Goal: Task Accomplishment & Management: Manage account settings

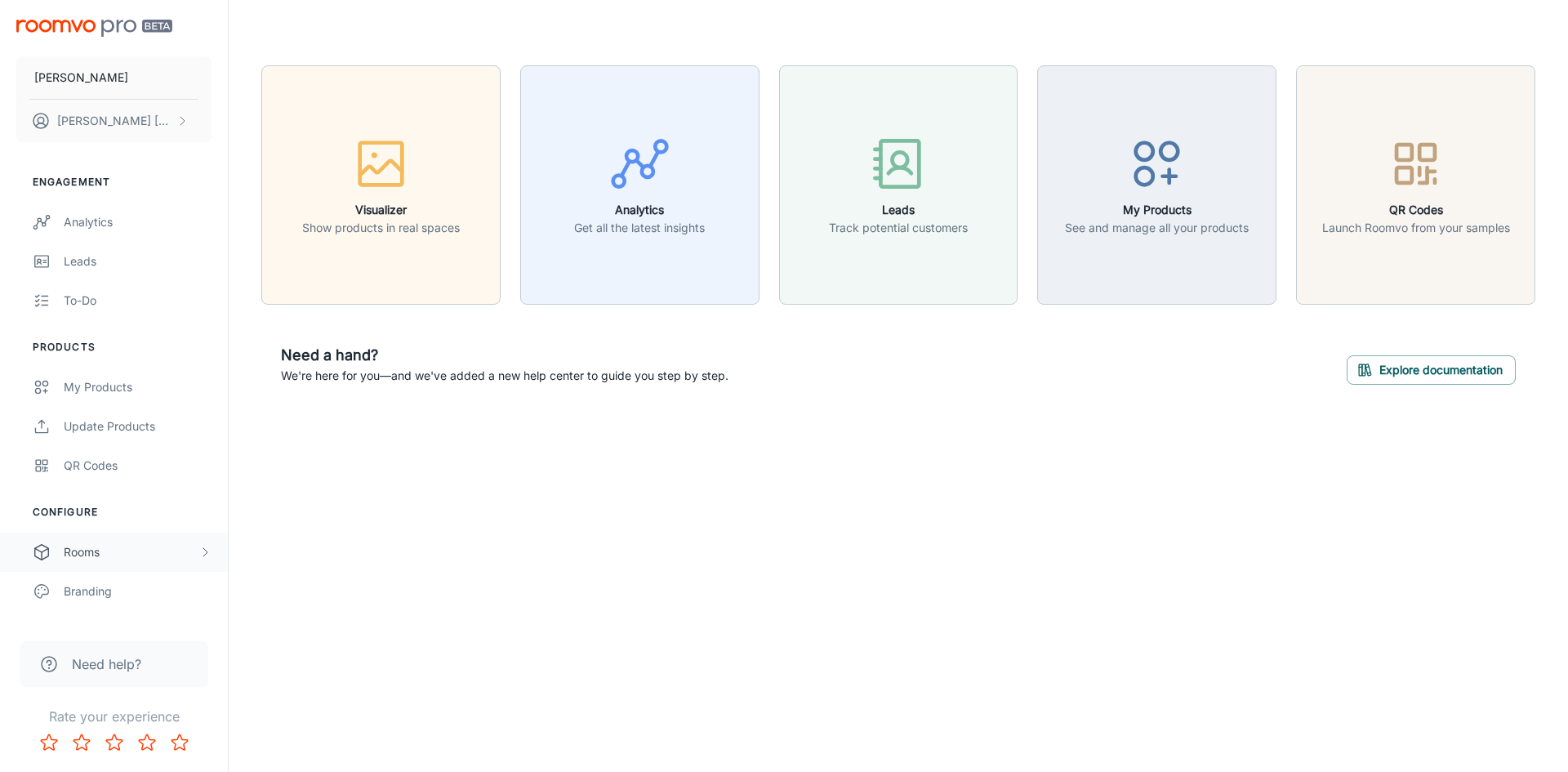
click at [92, 546] on div "Rooms" at bounding box center [131, 551] width 135 height 18
click at [98, 585] on div "My Rooms" at bounding box center [137, 590] width 148 height 18
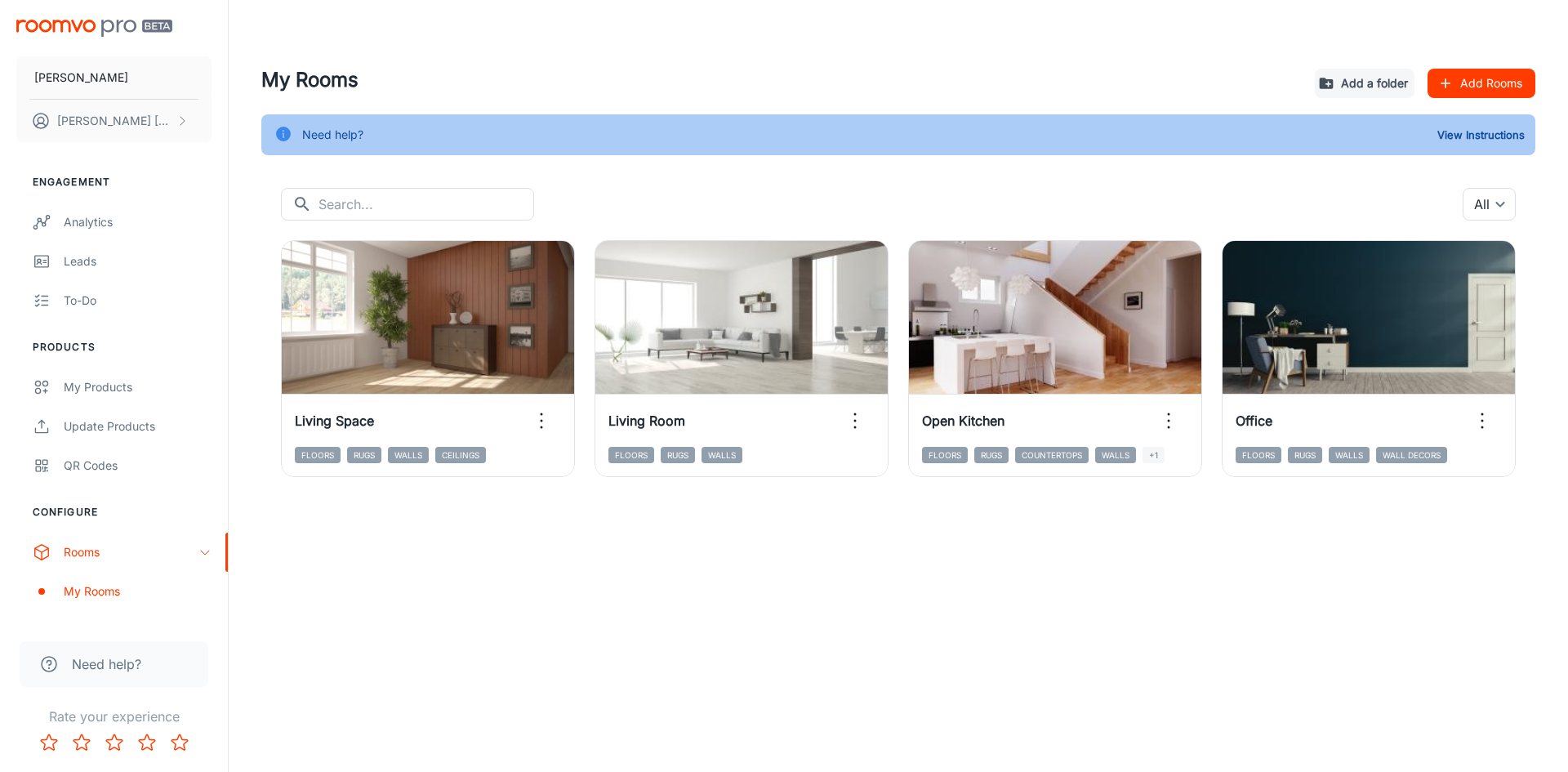
click at [1487, 90] on button "Add Rooms" at bounding box center [1481, 83] width 108 height 30
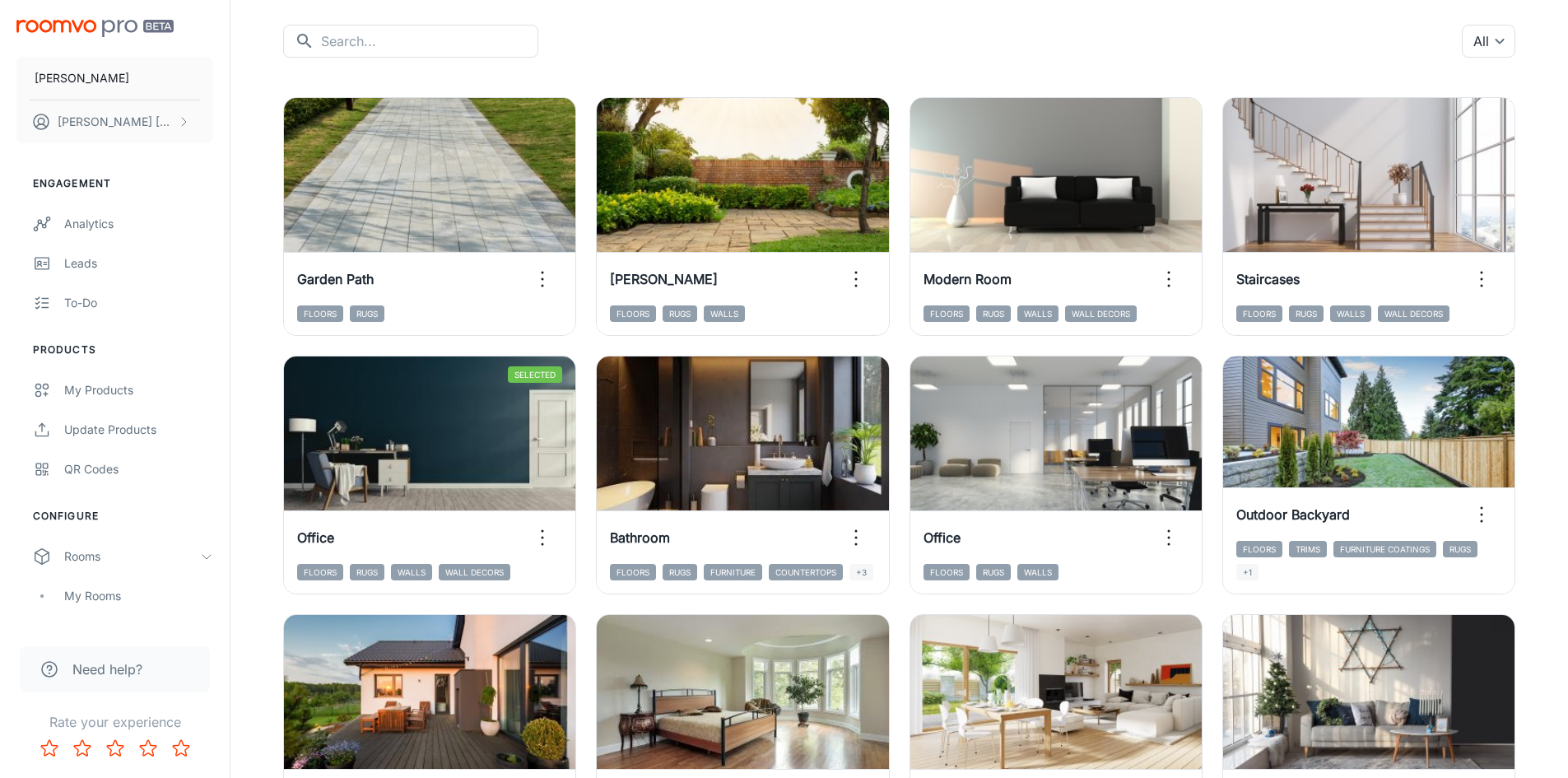
scroll to position [247, 0]
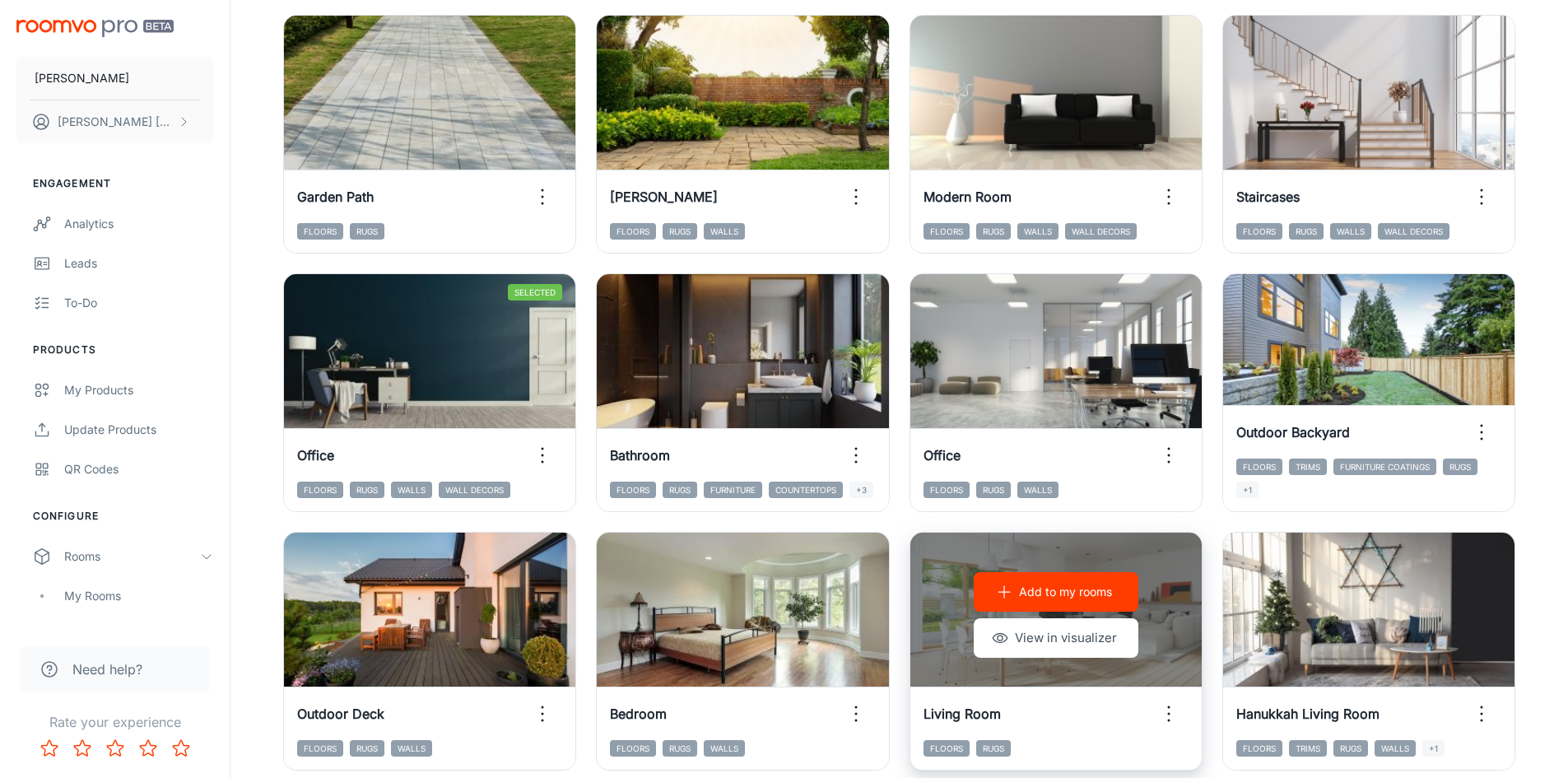
click at [1068, 597] on p "Add to my rooms" at bounding box center [1065, 592] width 93 height 18
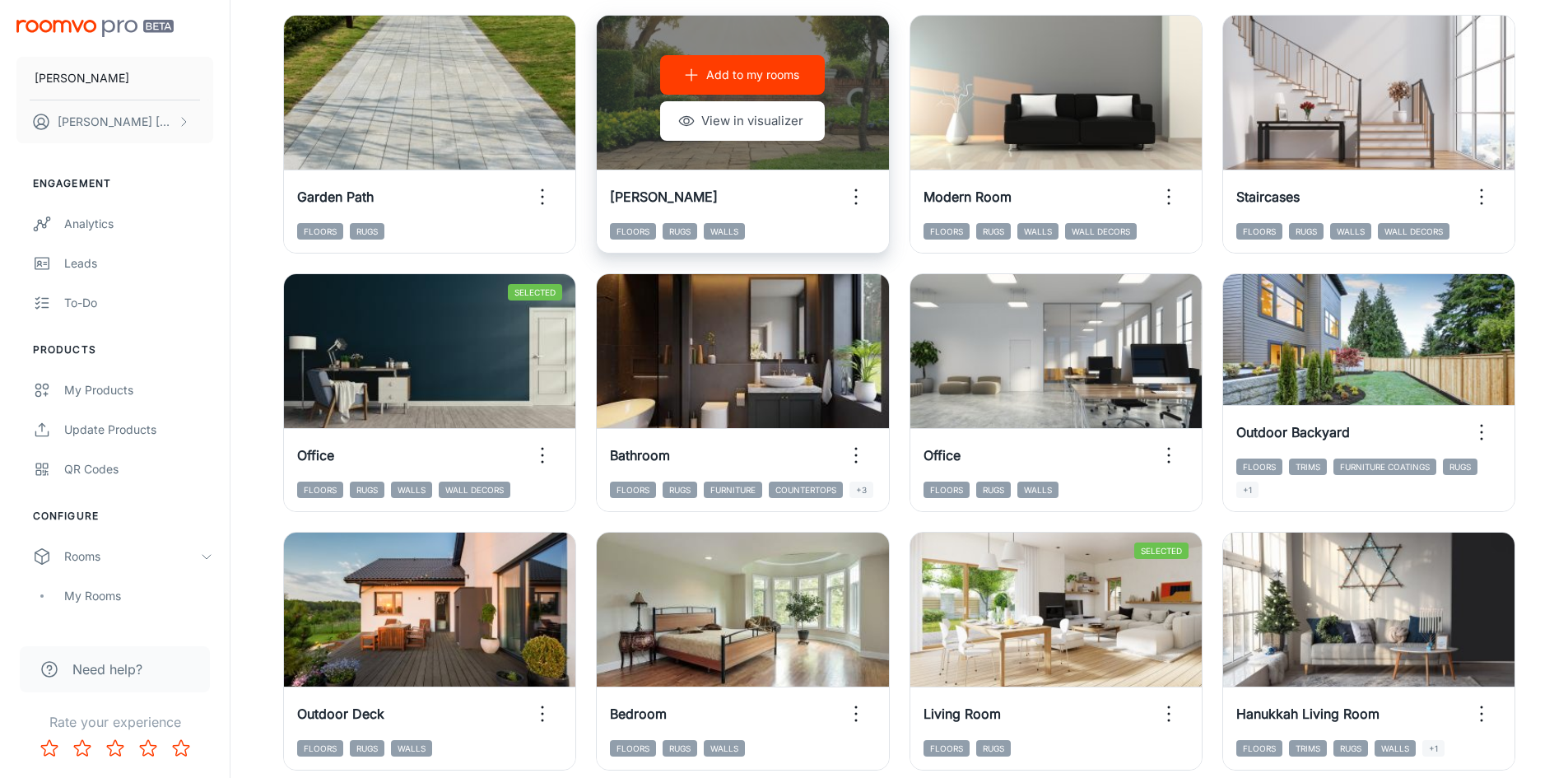
scroll to position [0, 0]
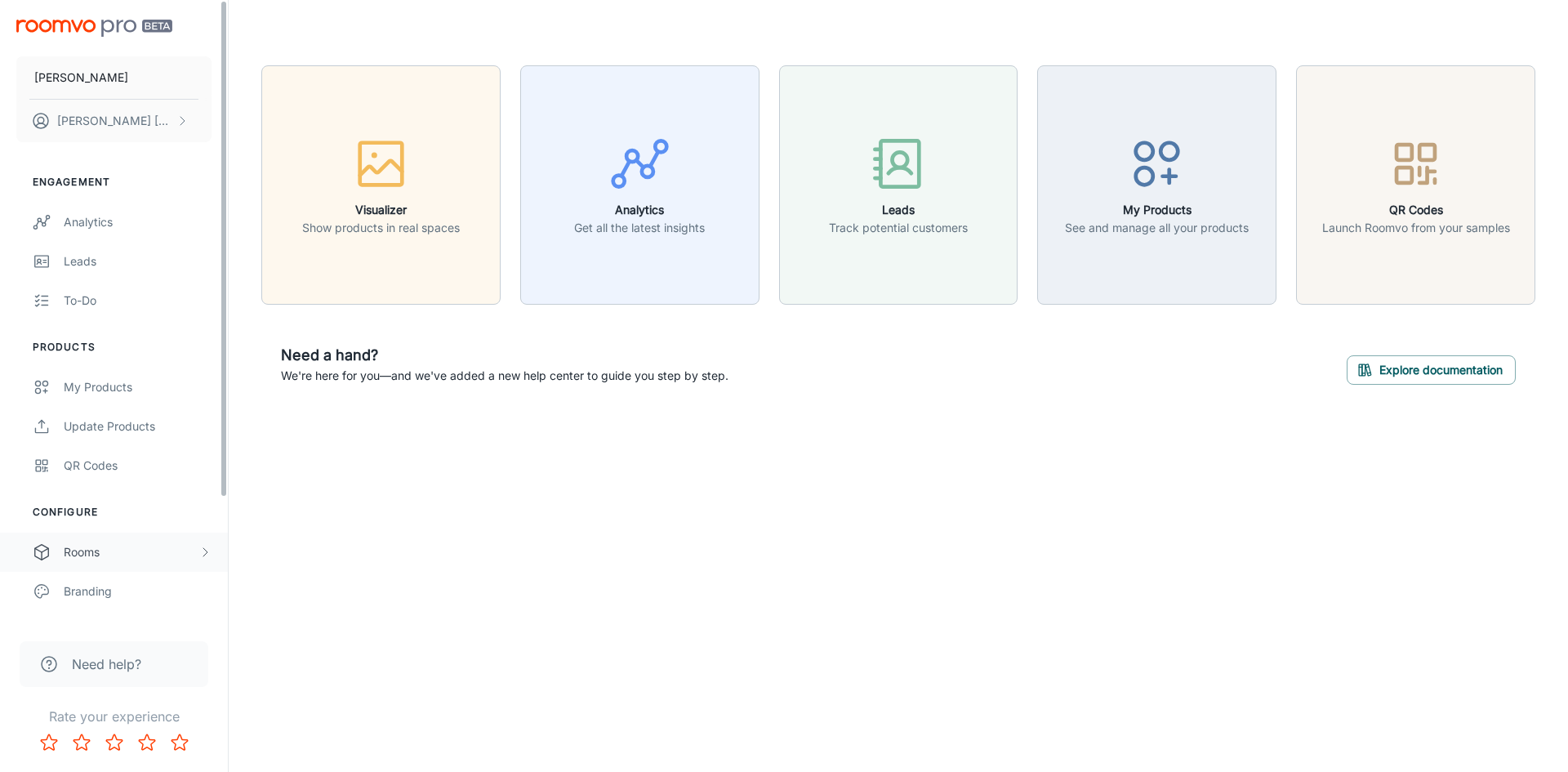
click at [109, 536] on div "Rooms" at bounding box center [114, 552] width 228 height 39
click at [142, 596] on div "My Rooms" at bounding box center [137, 590] width 148 height 18
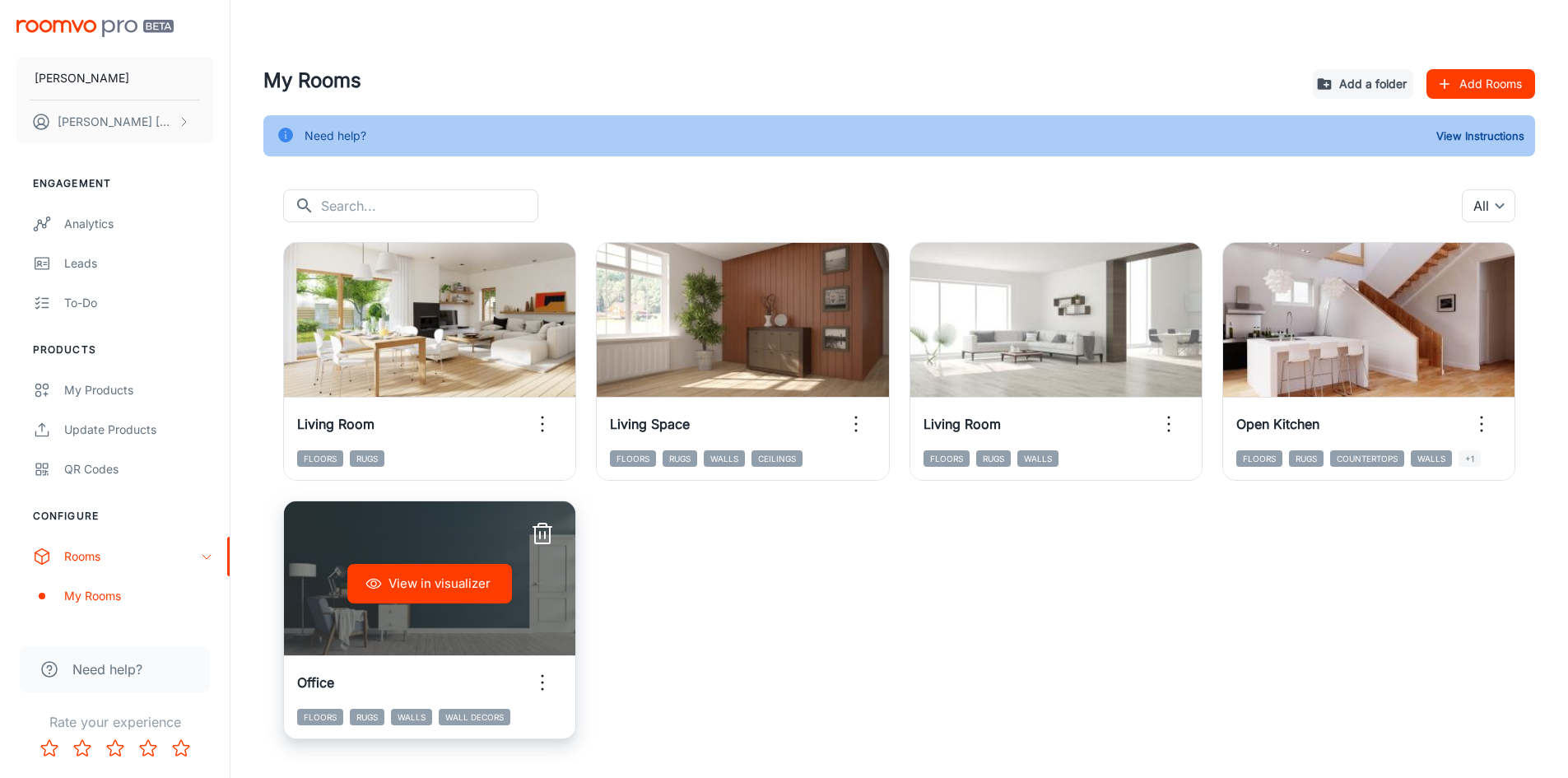
click at [548, 531] on icon "button" at bounding box center [542, 533] width 27 height 27
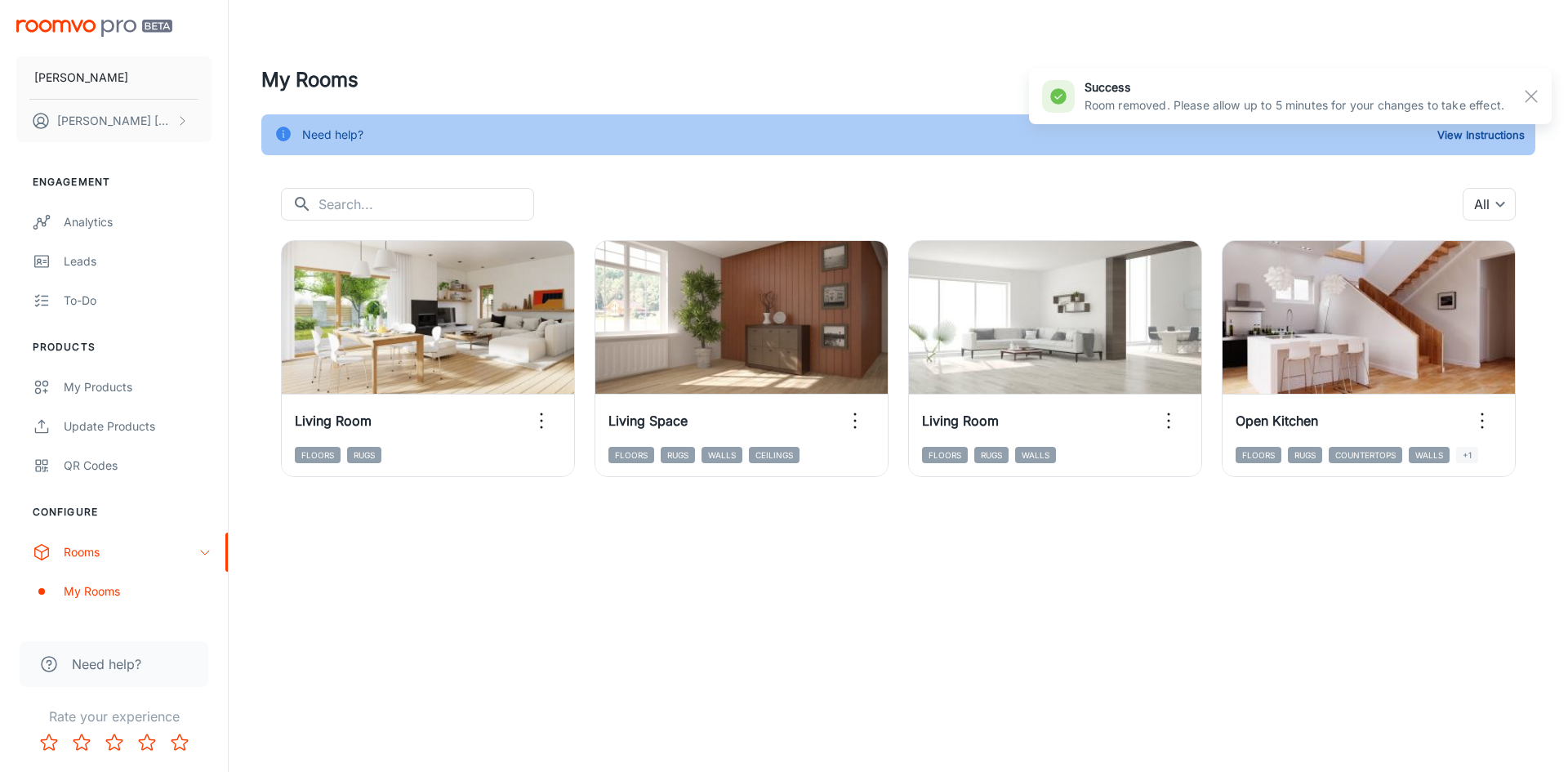
click at [1269, 584] on div "[PERSON_NAME] [PERSON_NAME] Engagement Analytics Leads To-do Products My Produc…" at bounding box center [784, 386] width 1568 height 772
click at [1530, 94] on rect "button" at bounding box center [1531, 96] width 20 height 20
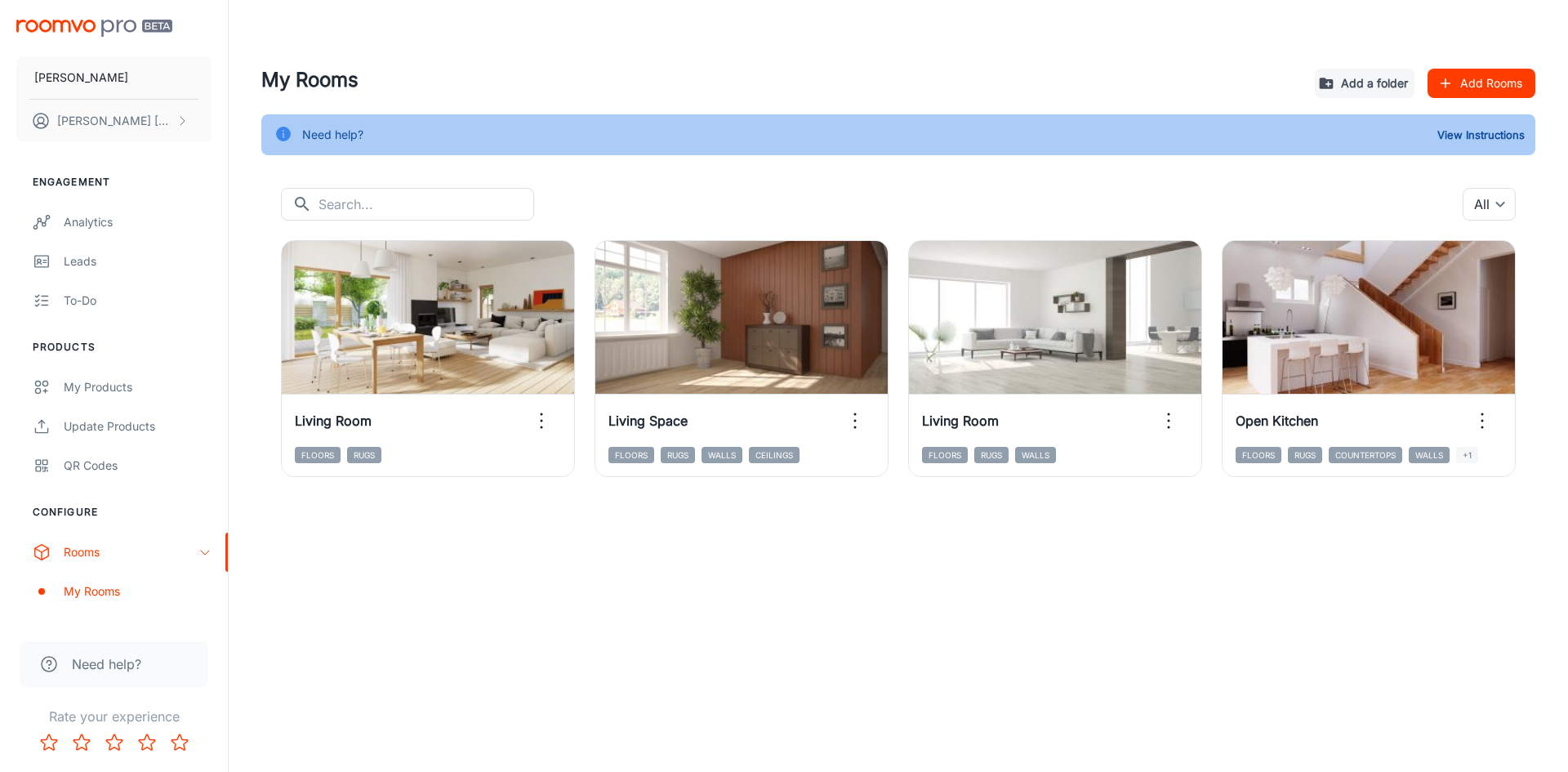
click at [1472, 80] on button "Add Rooms" at bounding box center [1481, 83] width 108 height 30
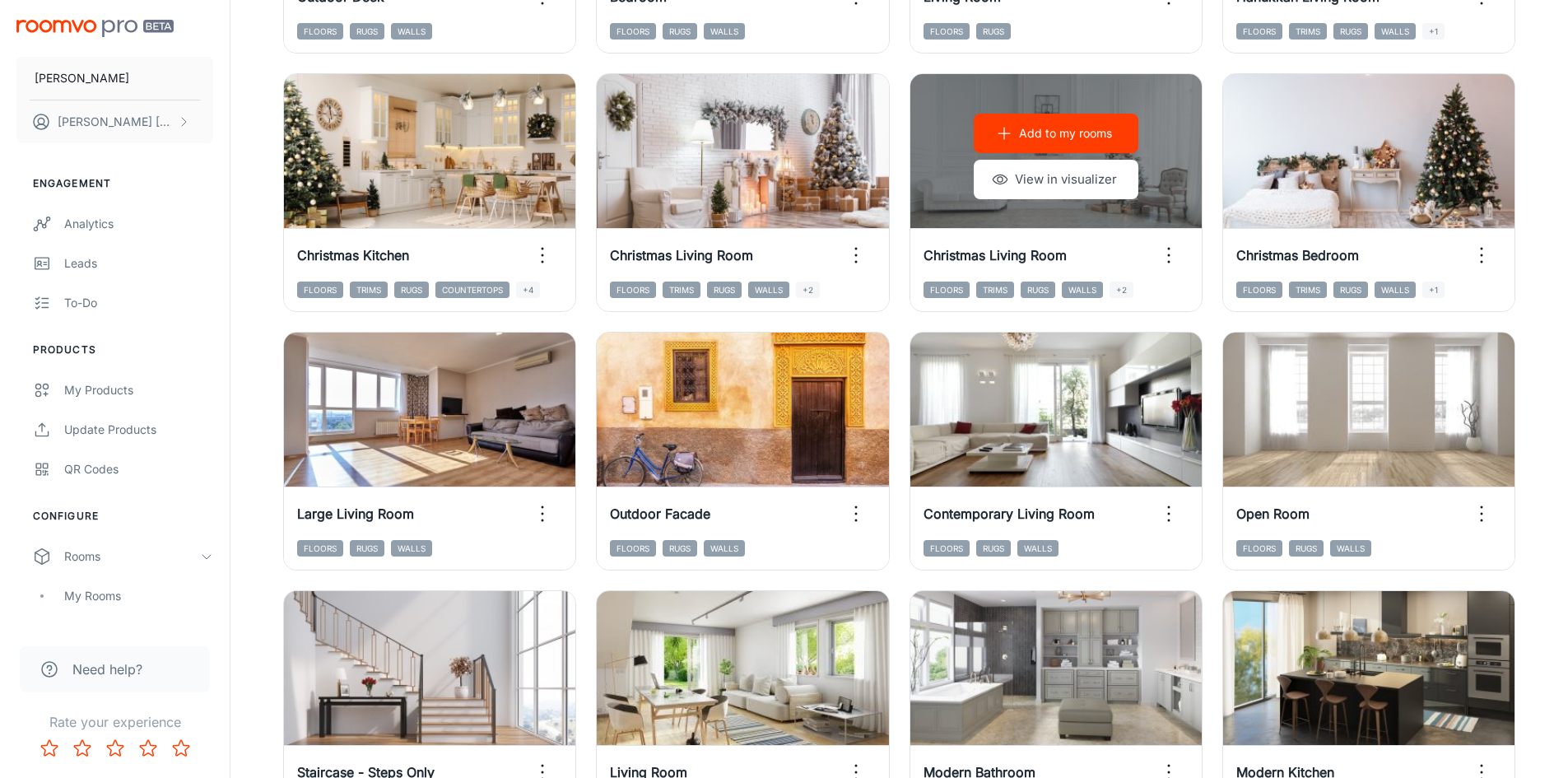
scroll to position [987, 0]
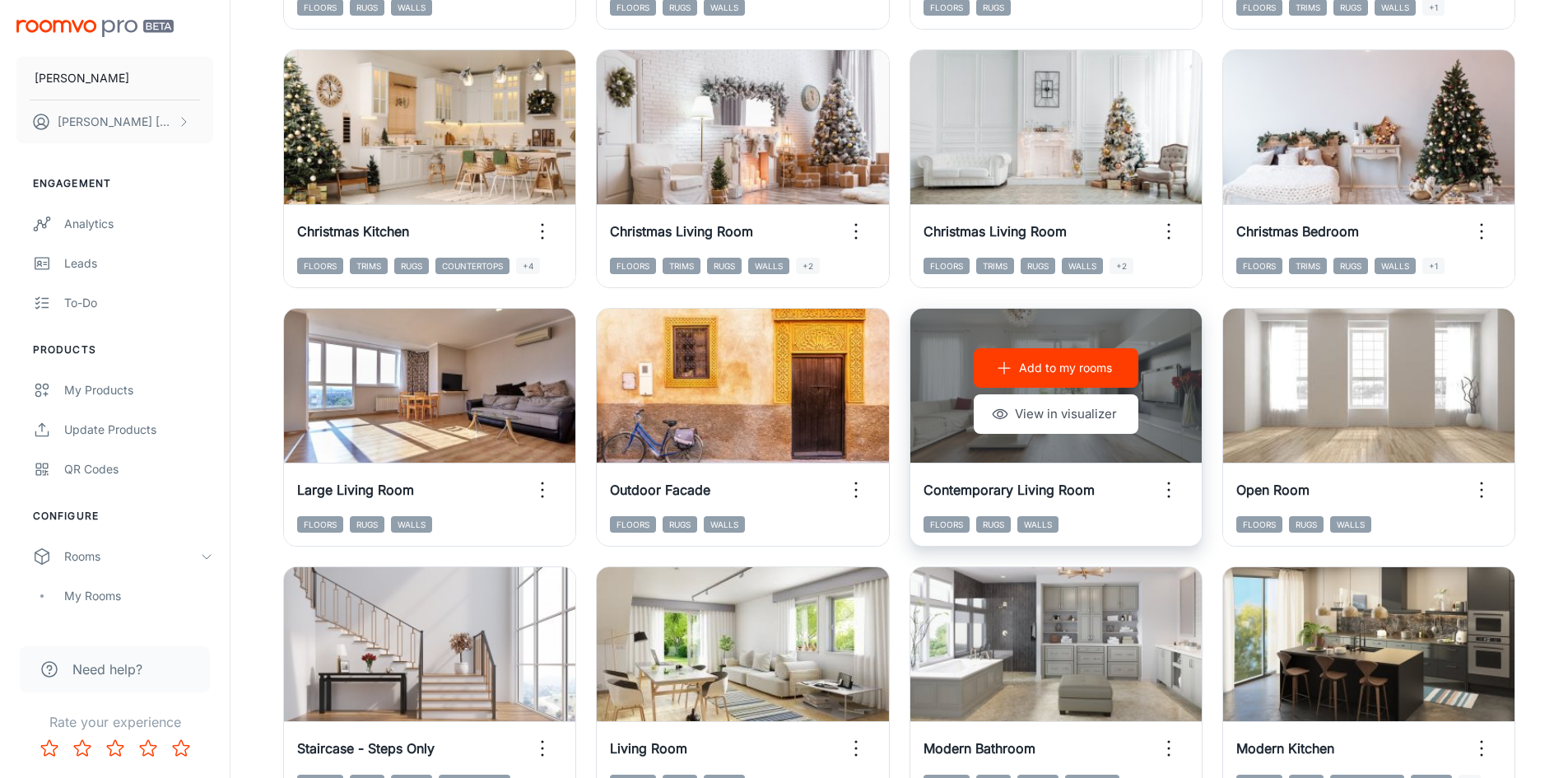
click at [1065, 371] on p "Add to my rooms" at bounding box center [1065, 368] width 93 height 18
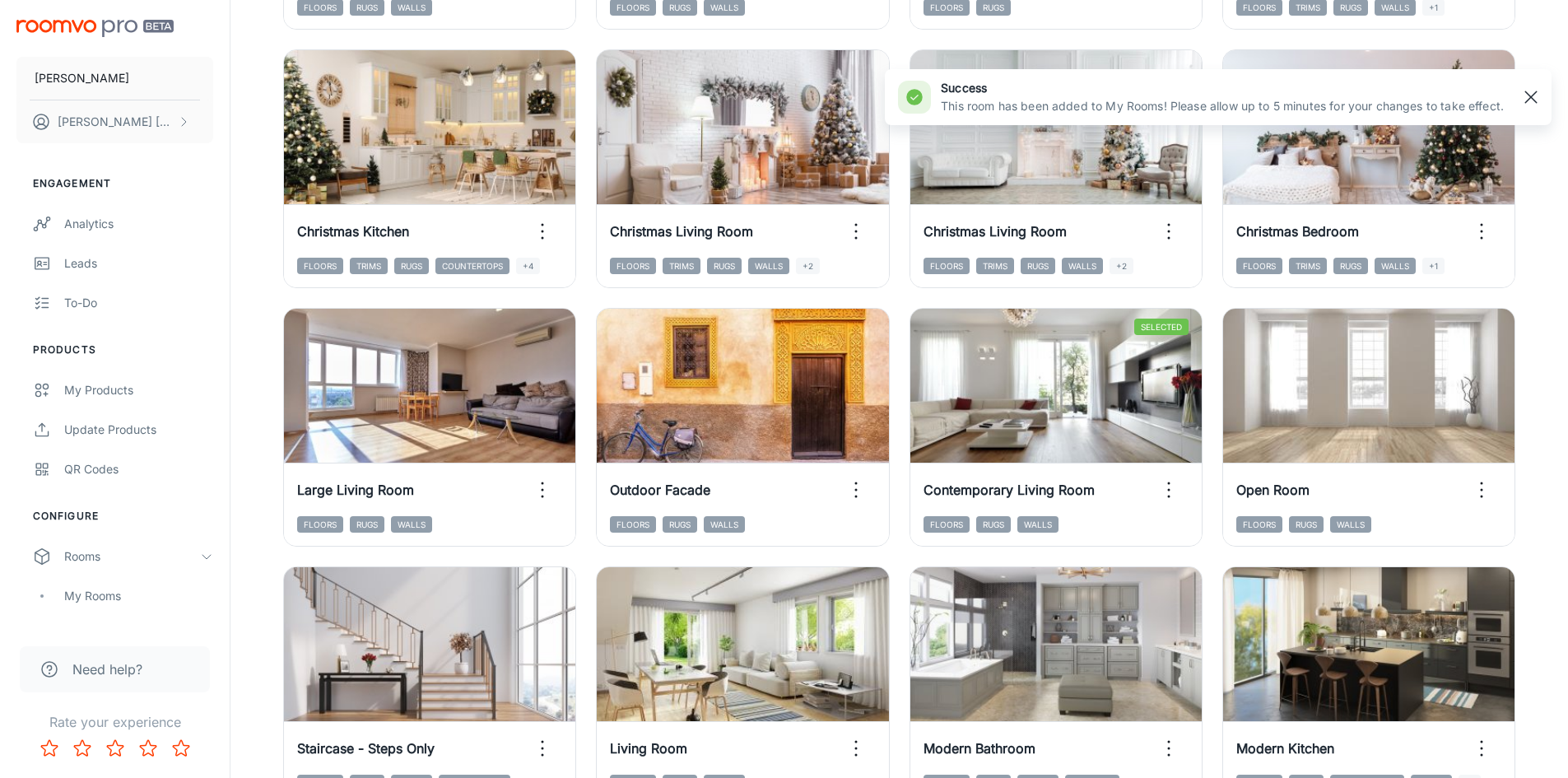
click at [1537, 98] on rect "button" at bounding box center [1530, 97] width 20 height 20
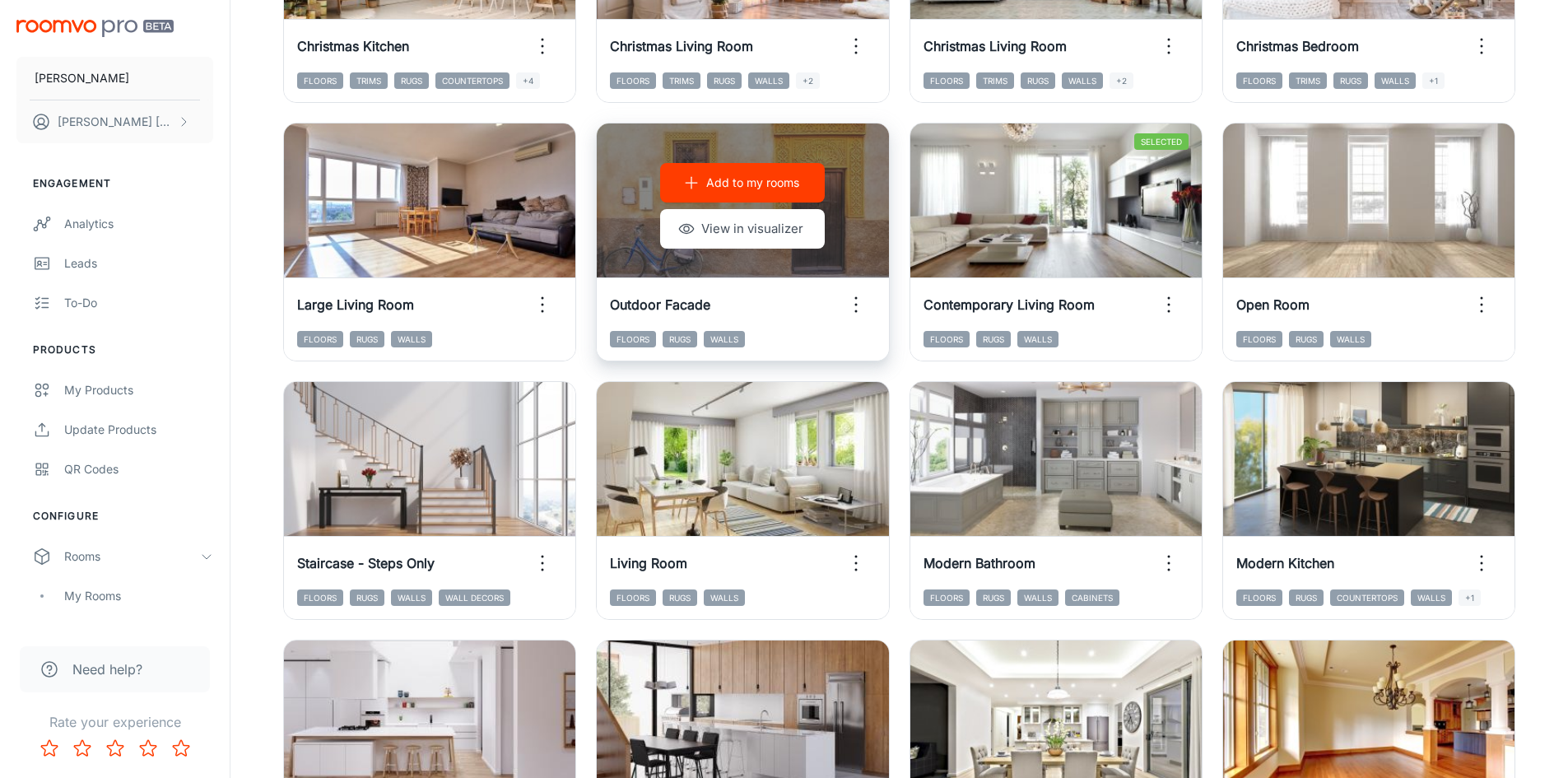
scroll to position [1235, 0]
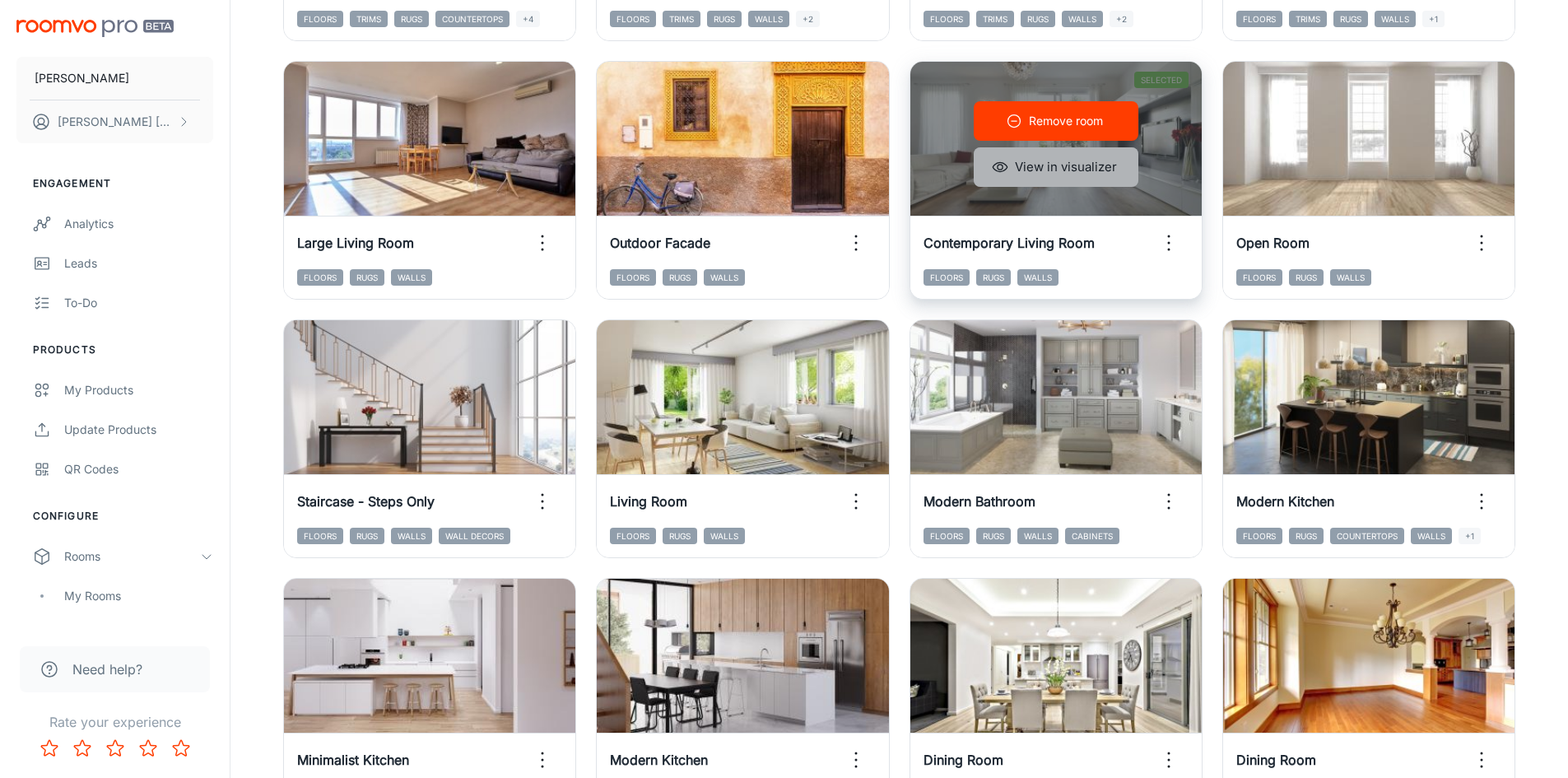
click at [1079, 167] on button "View in visualizer" at bounding box center [1056, 167] width 165 height 39
click at [1058, 120] on p "Remove room" at bounding box center [1065, 121] width 74 height 18
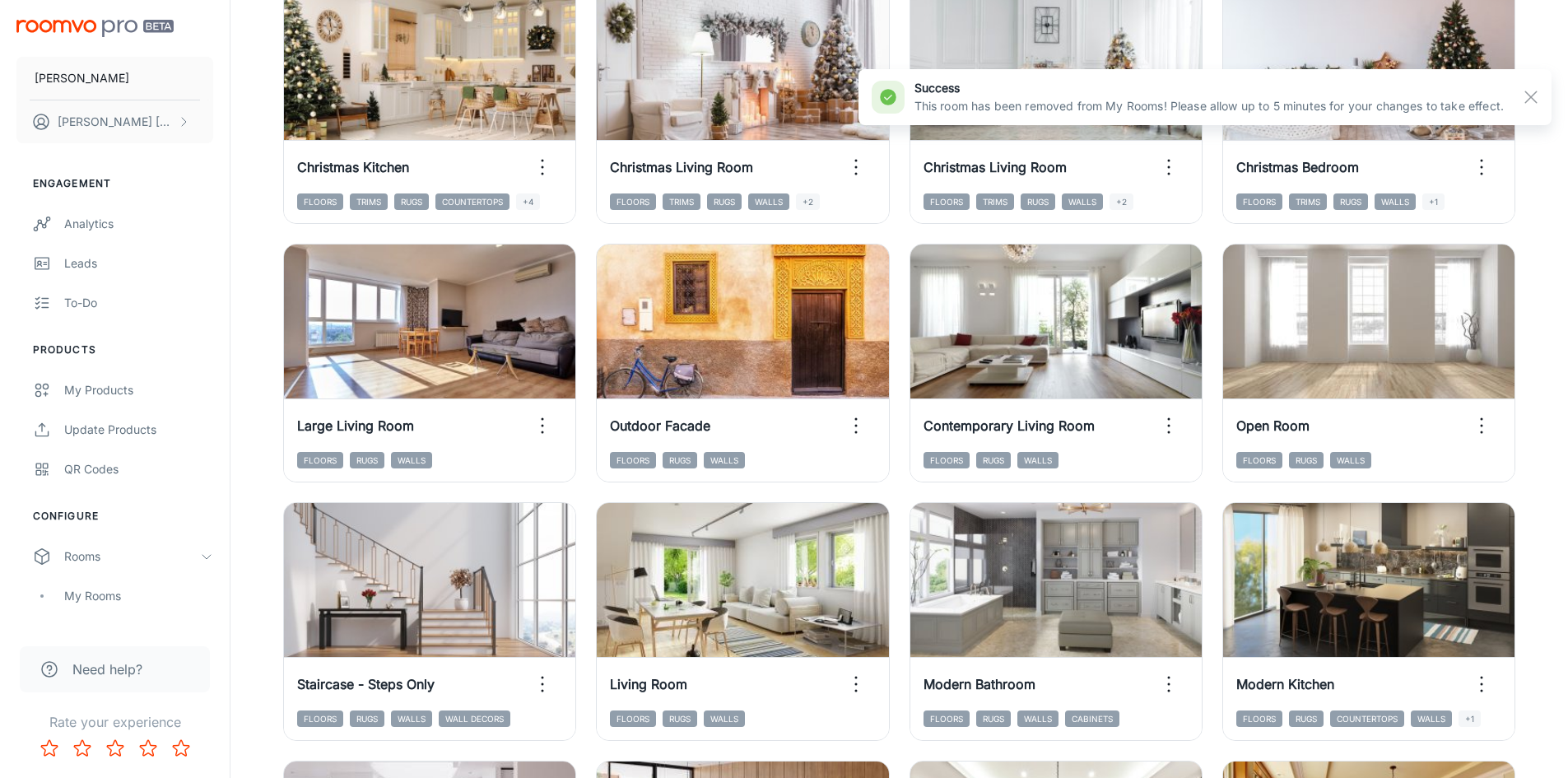
scroll to position [740, 0]
